Goal: Task Accomplishment & Management: Use online tool/utility

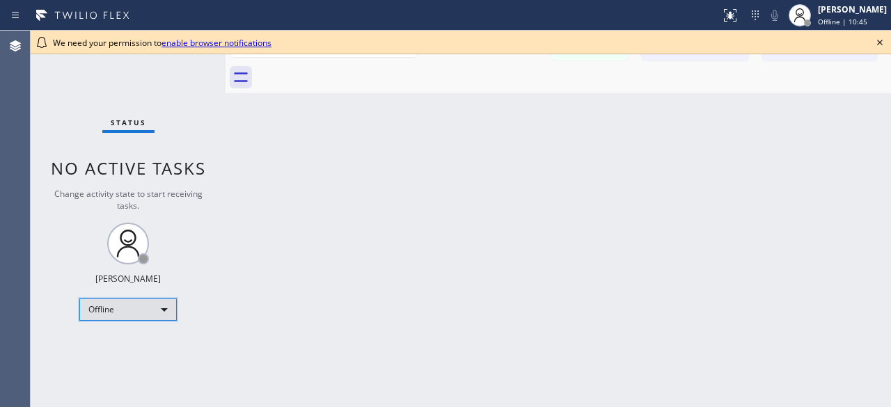
click at [155, 313] on div "Offline" at bounding box center [127, 310] width 97 height 22
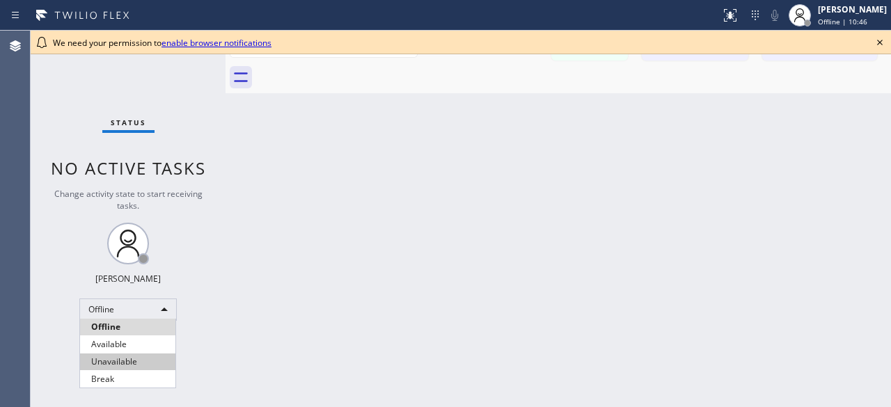
click at [118, 367] on li "Unavailable" at bounding box center [127, 362] width 95 height 17
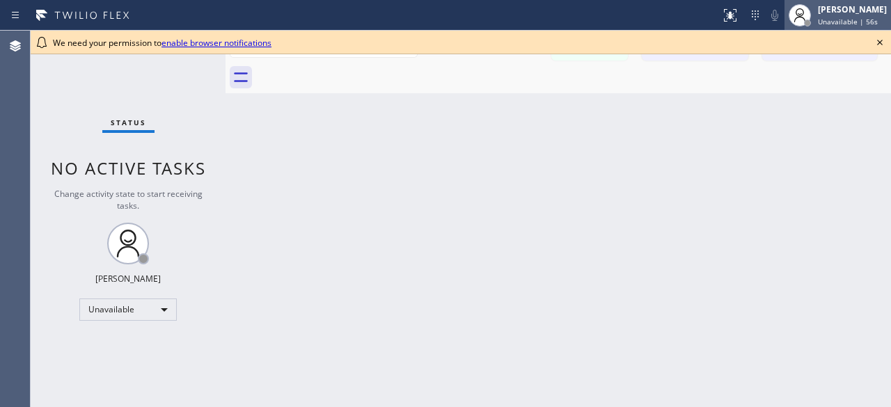
click at [840, 22] on span "Unavailable | 56s" at bounding box center [848, 22] width 60 height 10
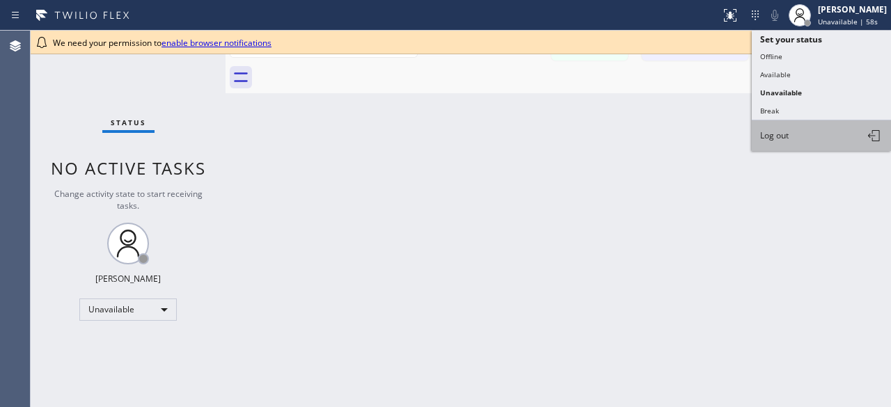
click at [788, 129] on span "Log out" at bounding box center [774, 135] width 29 height 12
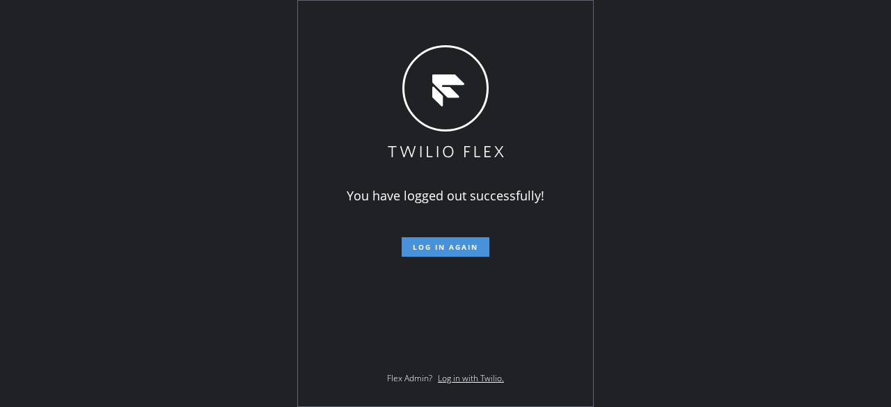
click at [458, 253] on button "Log in again" at bounding box center [446, 246] width 88 height 19
click at [460, 251] on span "Log in again" at bounding box center [445, 247] width 65 height 10
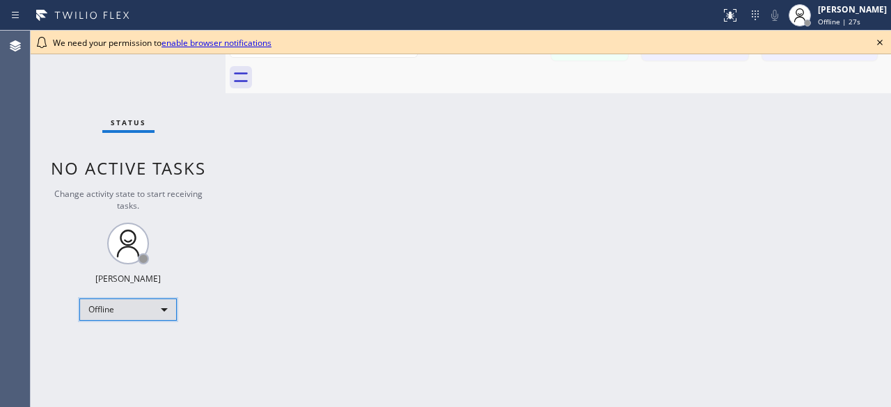
click at [167, 314] on div "Offline" at bounding box center [127, 310] width 97 height 22
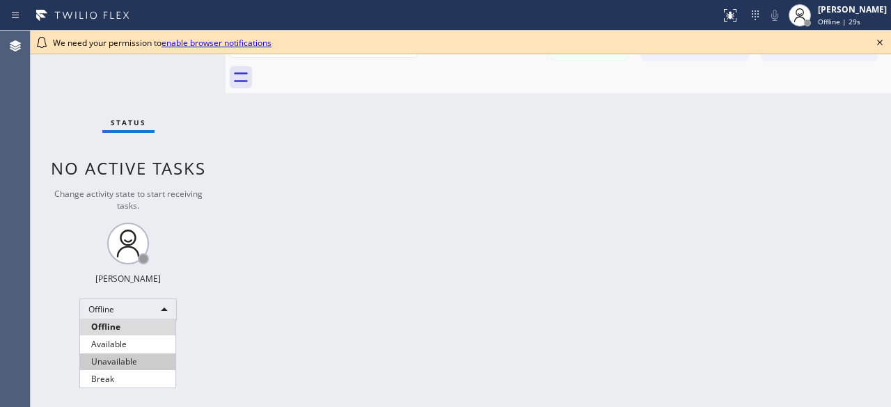
click at [125, 360] on li "Unavailable" at bounding box center [127, 362] width 95 height 17
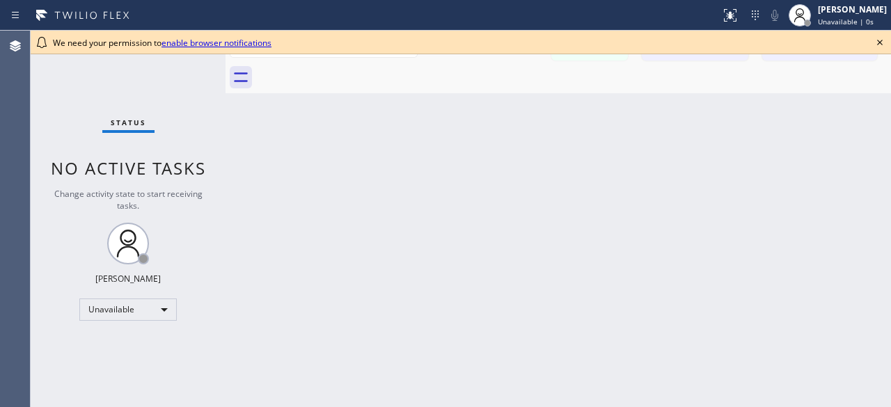
click at [876, 43] on icon at bounding box center [880, 42] width 17 height 17
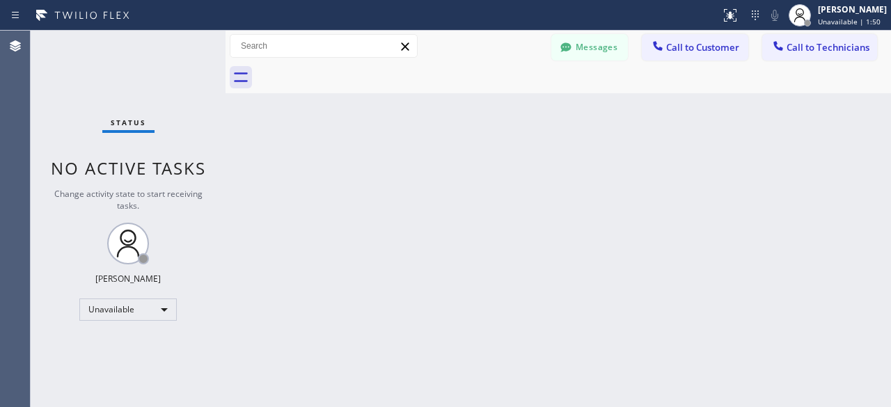
click at [39, 66] on div "Status No active tasks Change activity state to start receiving tasks. Kevin No…" at bounding box center [128, 219] width 195 height 377
